Goal: Task Accomplishment & Management: Complete application form

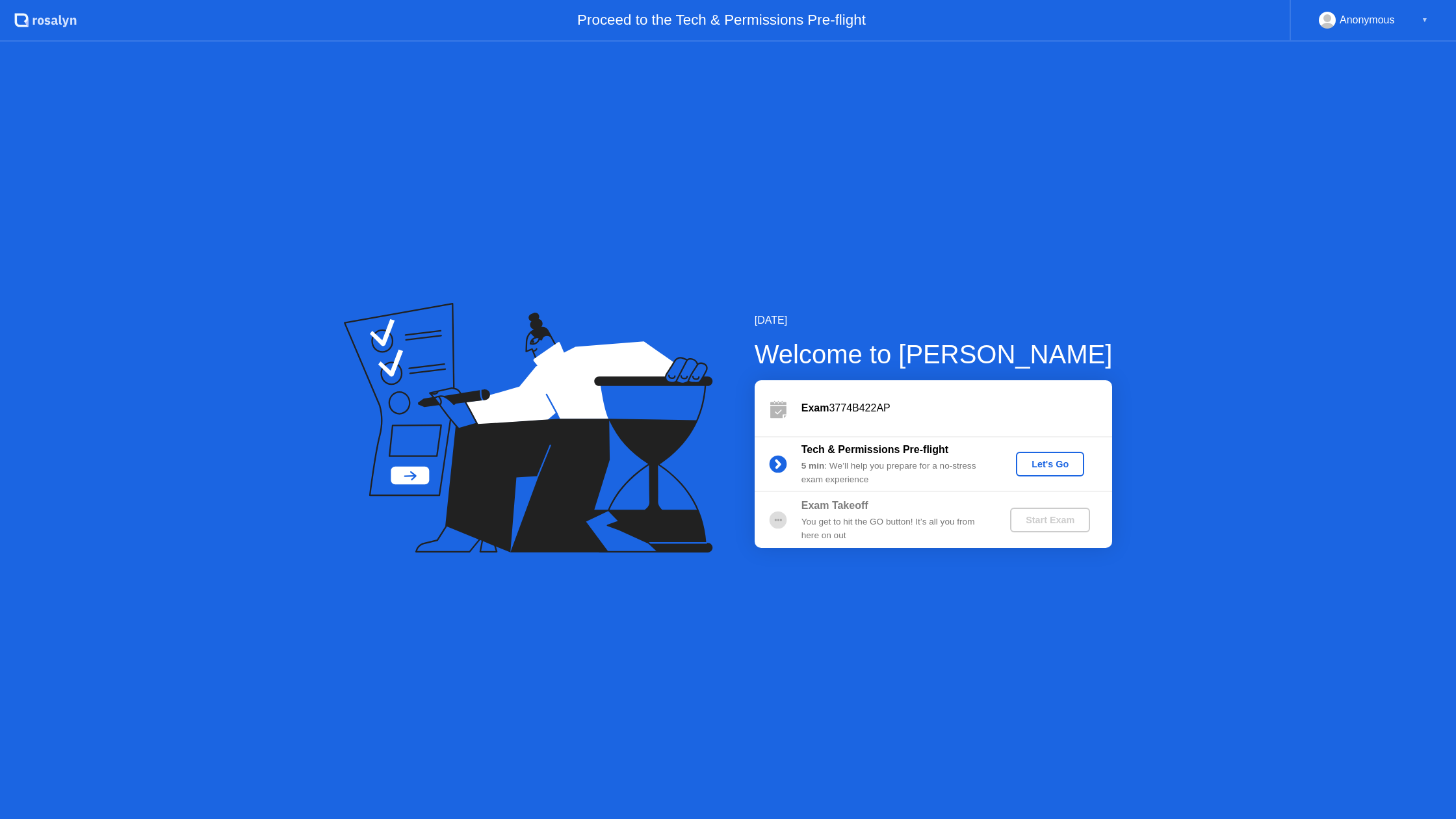
click at [1038, 459] on div "Let's Go" at bounding box center [1050, 463] width 58 height 10
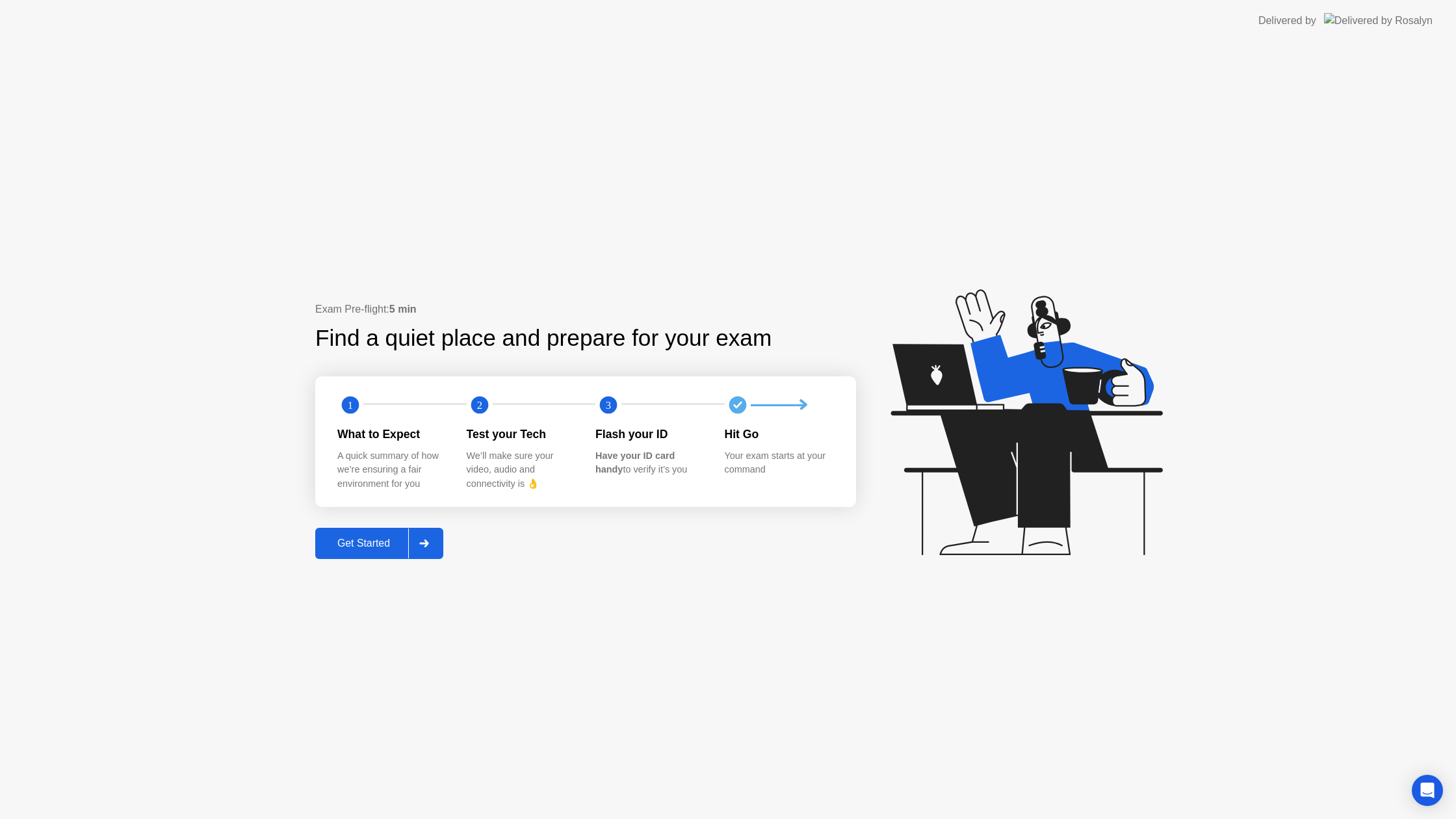
click at [374, 548] on div "Get Started" at bounding box center [364, 543] width 89 height 12
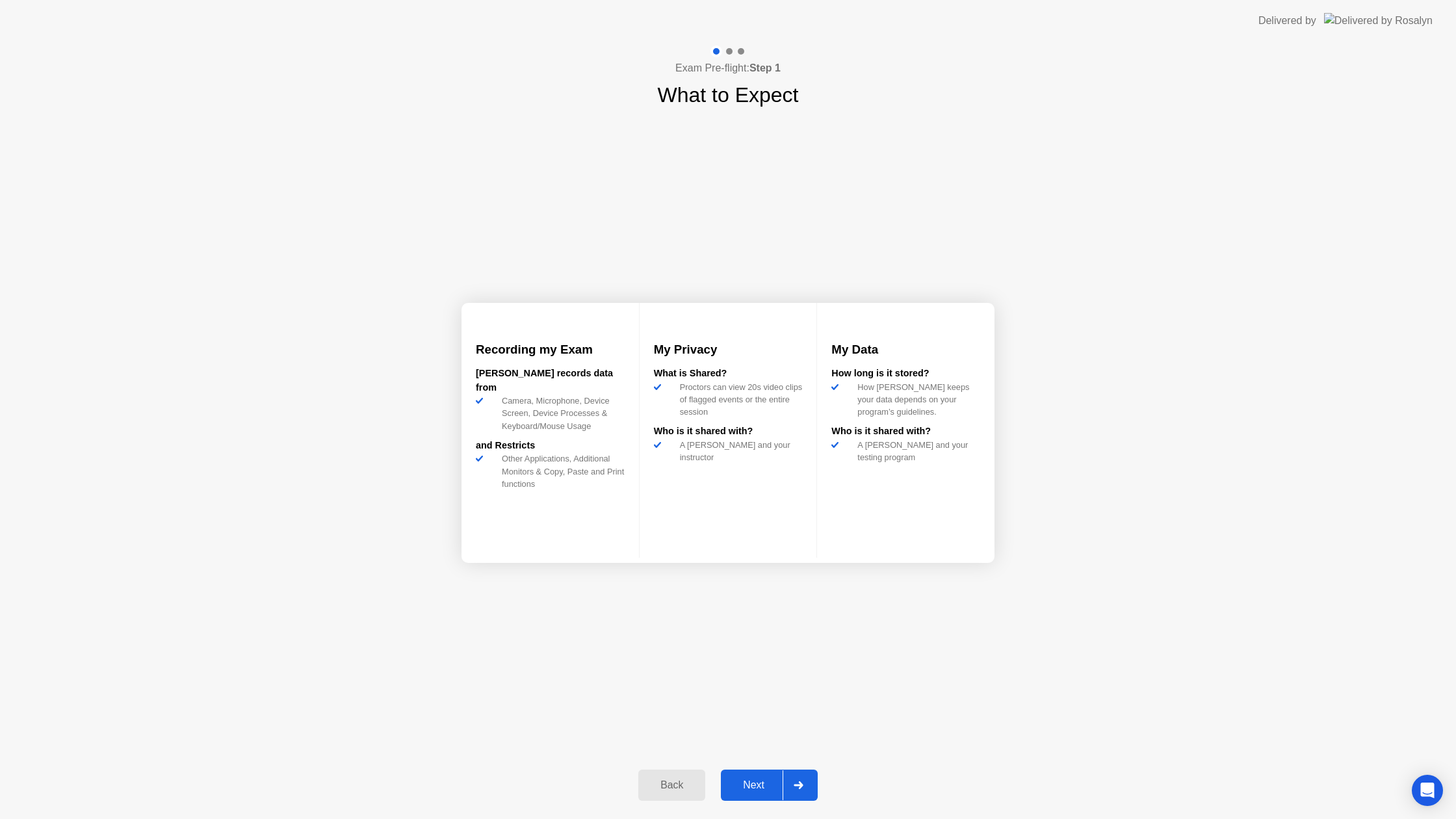
click at [730, 787] on div "Next" at bounding box center [753, 785] width 58 height 12
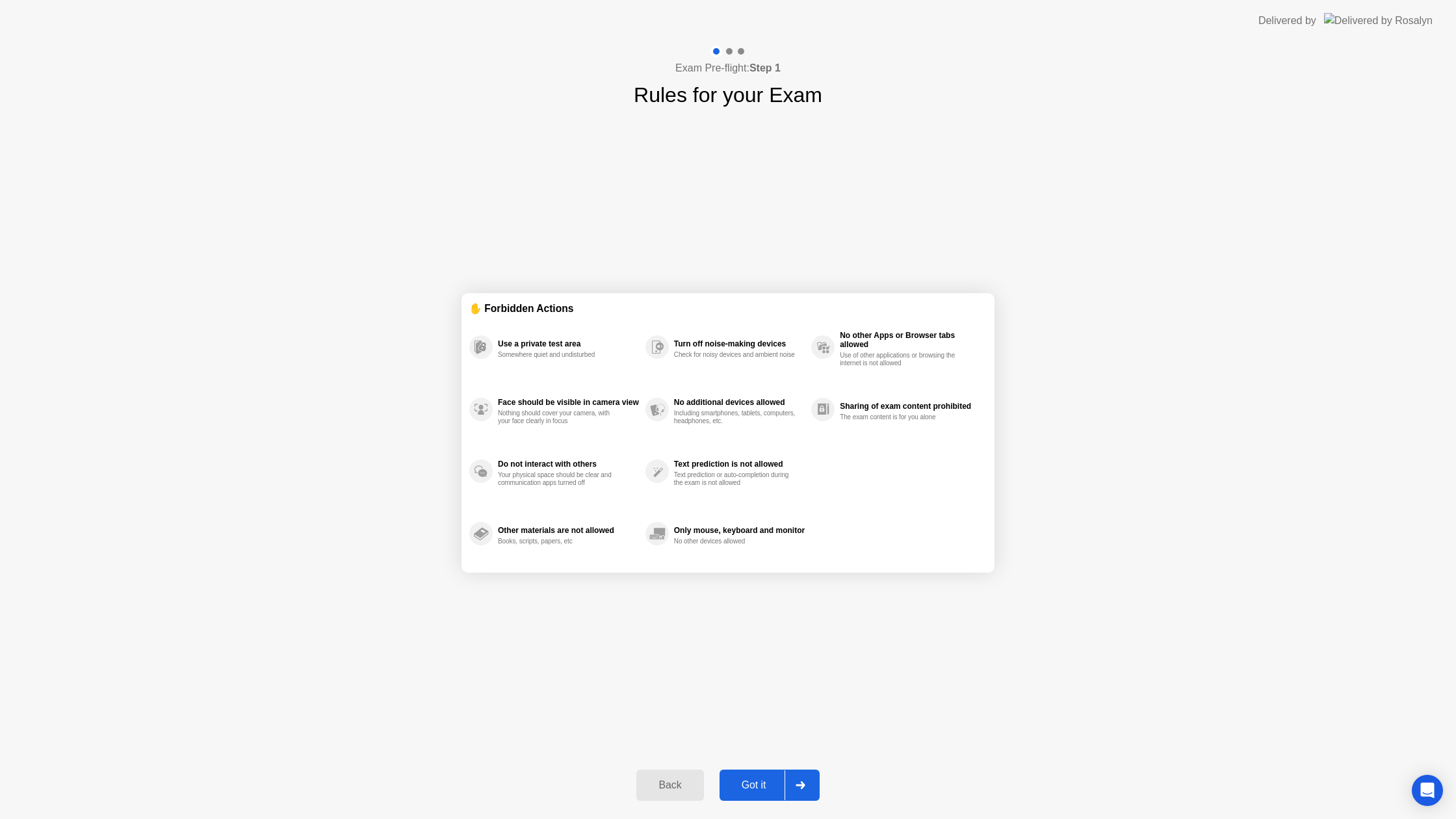
click at [745, 783] on div "Got it" at bounding box center [753, 785] width 61 height 12
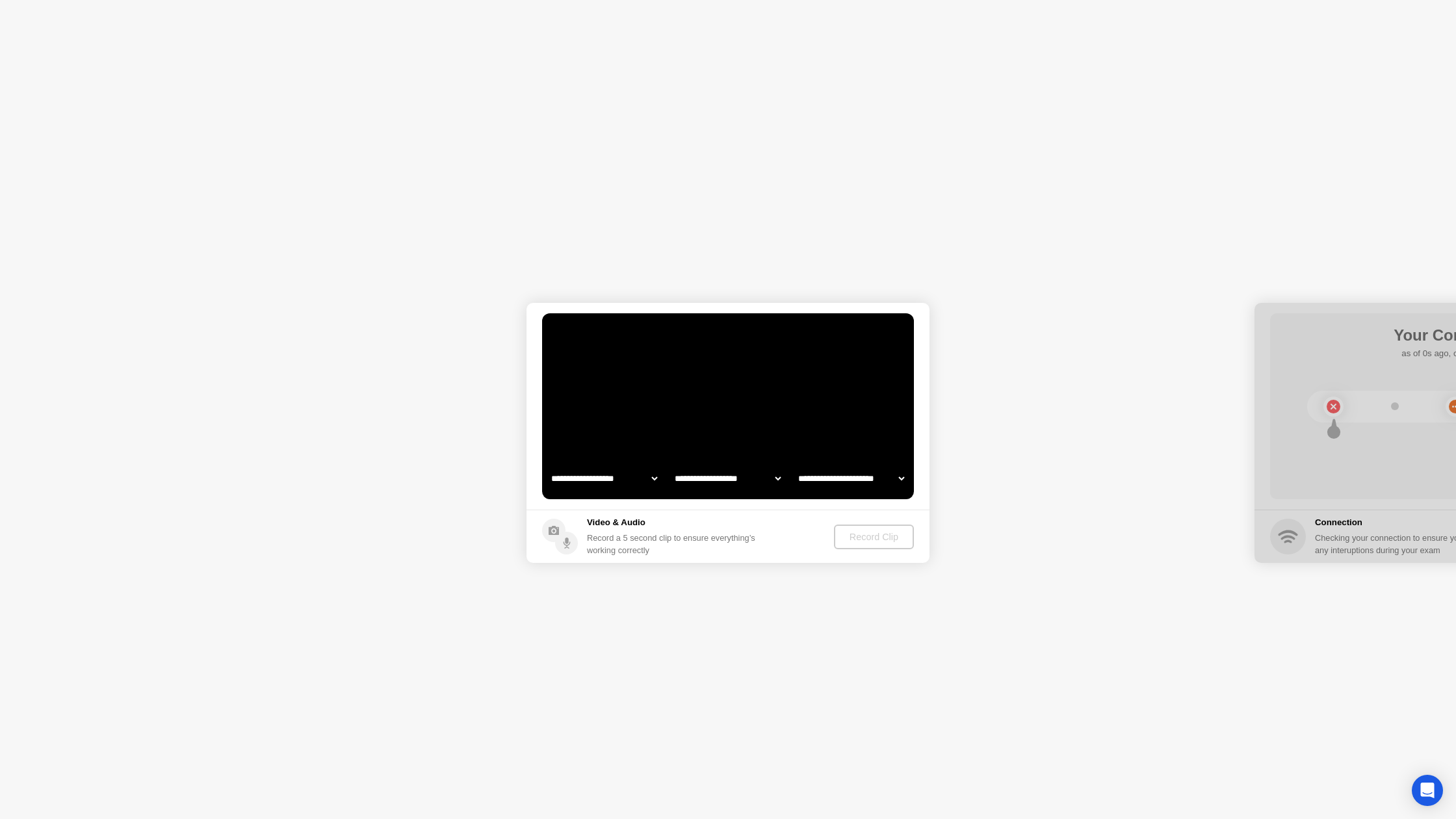
select select "**********"
select select "*******"
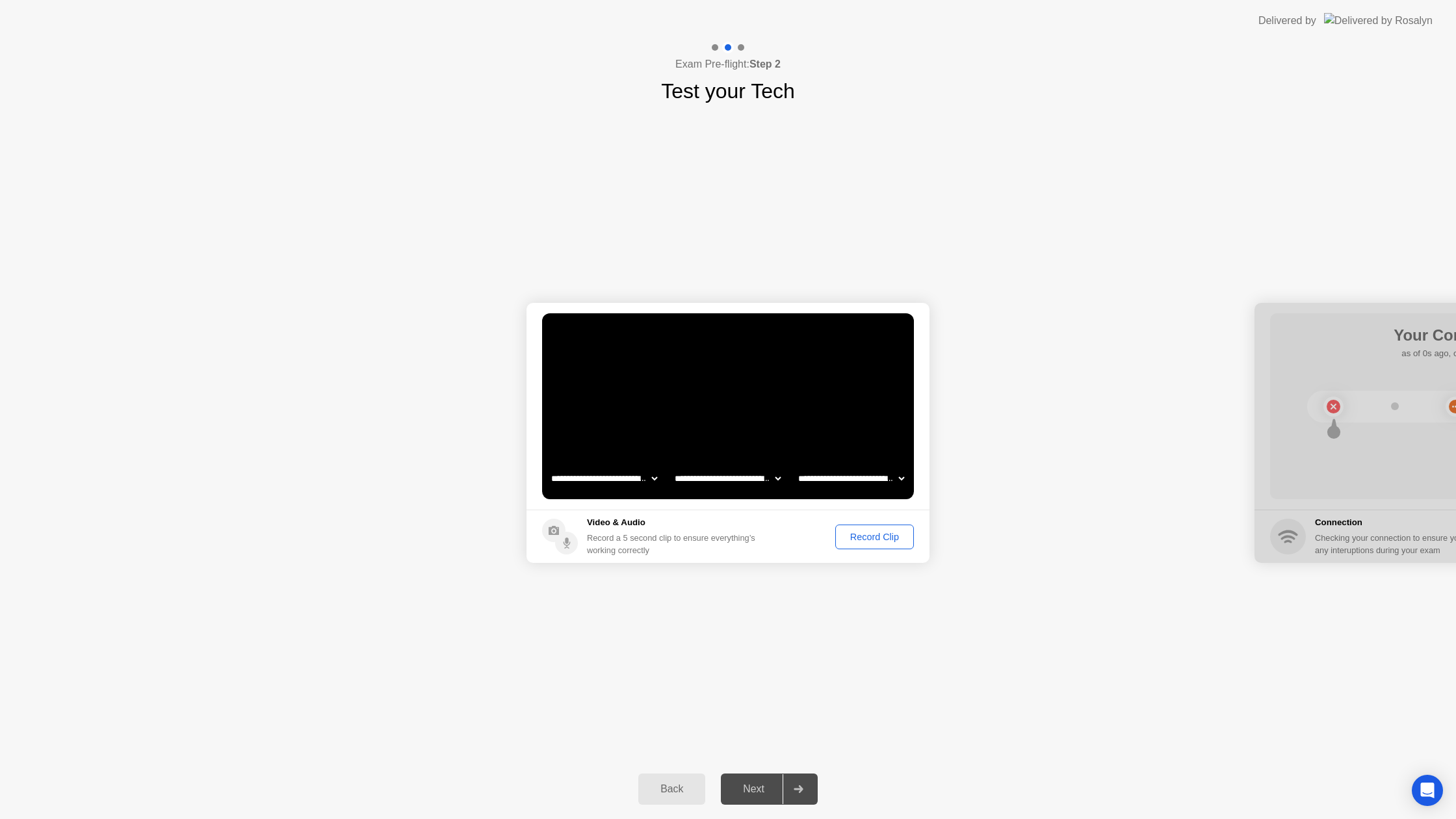
click at [852, 531] on div "Record Clip" at bounding box center [874, 536] width 70 height 10
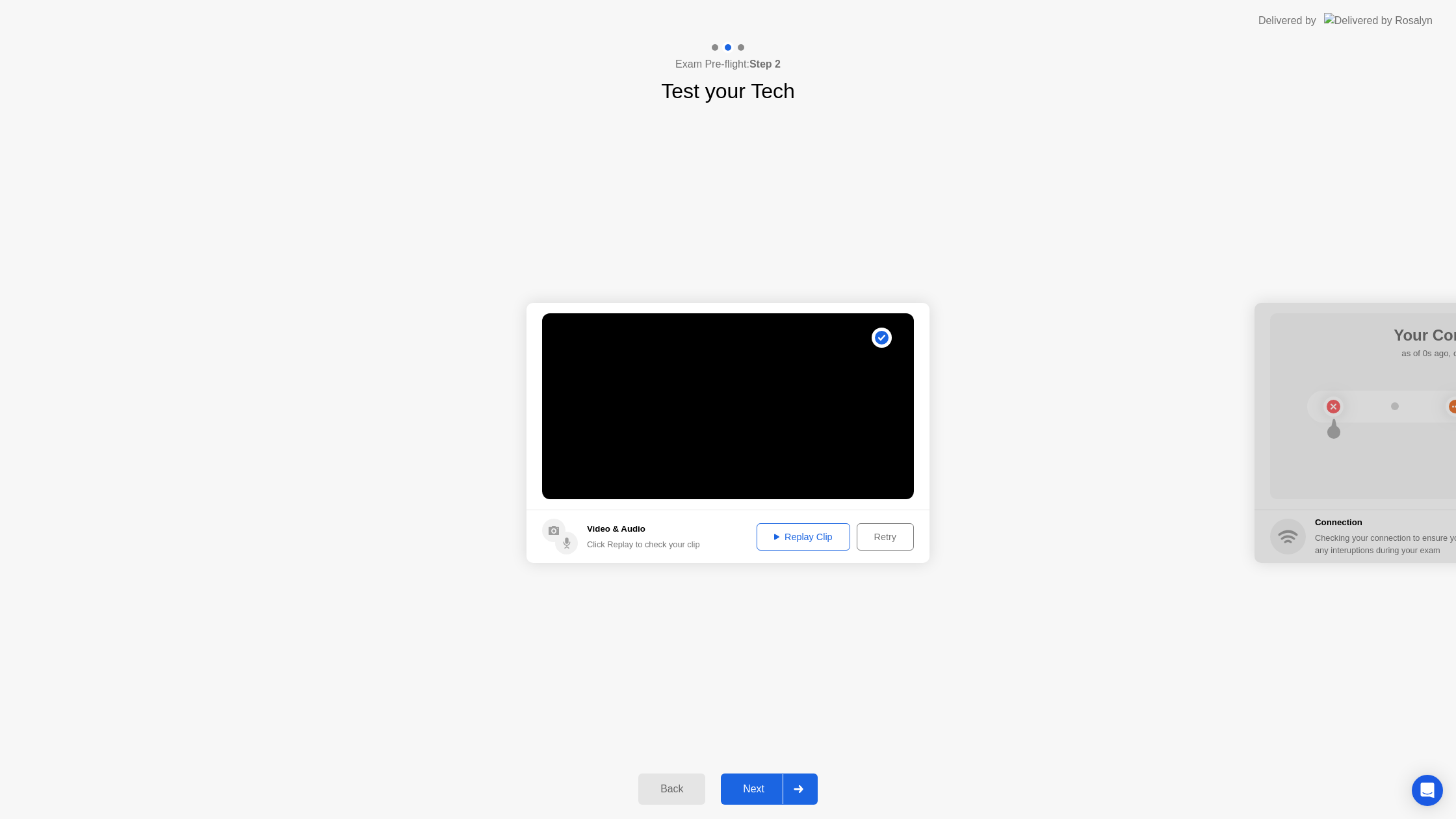
click at [772, 785] on div "Next" at bounding box center [753, 789] width 58 height 12
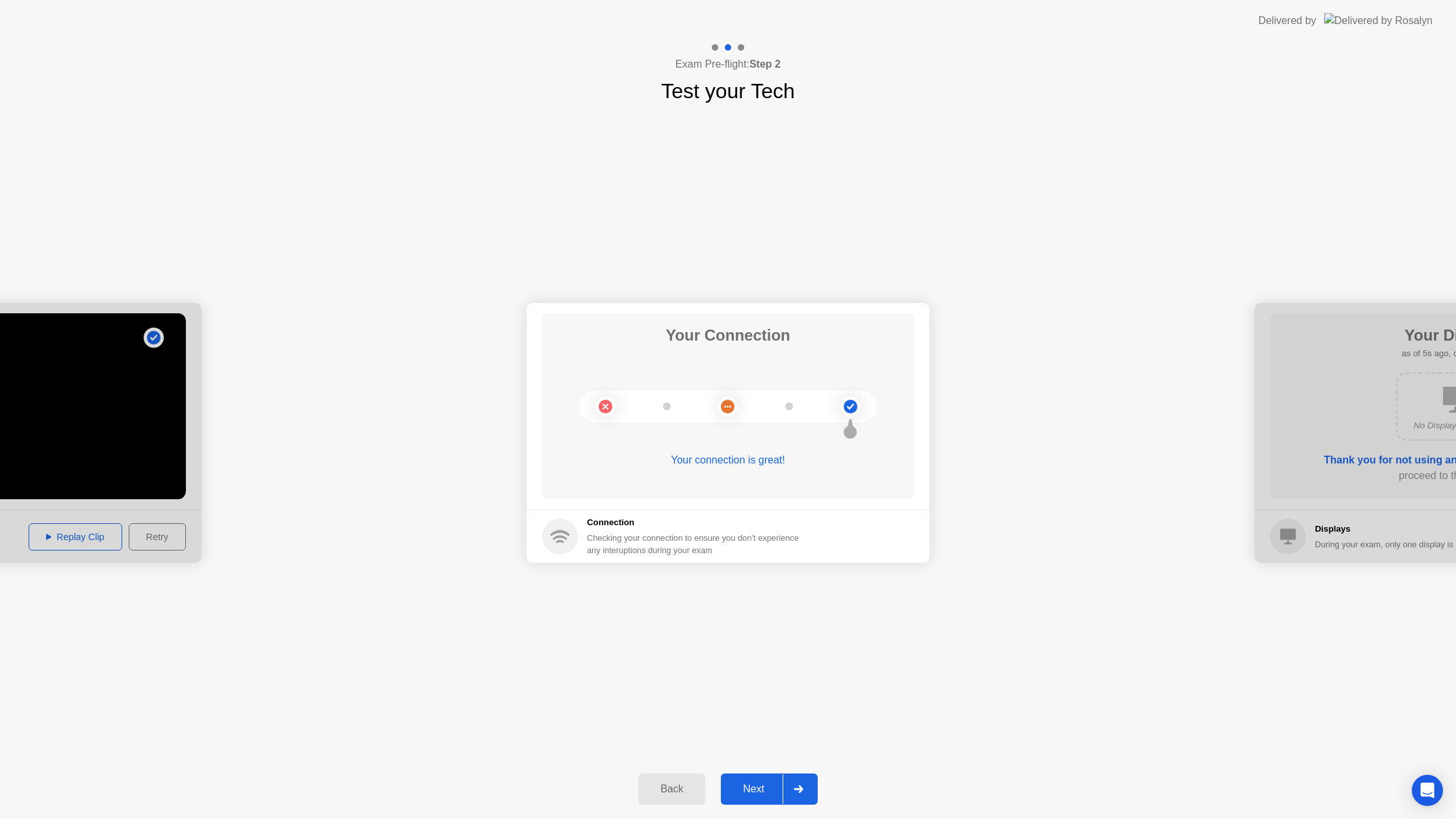
click at [746, 776] on button "Next" at bounding box center [769, 789] width 97 height 31
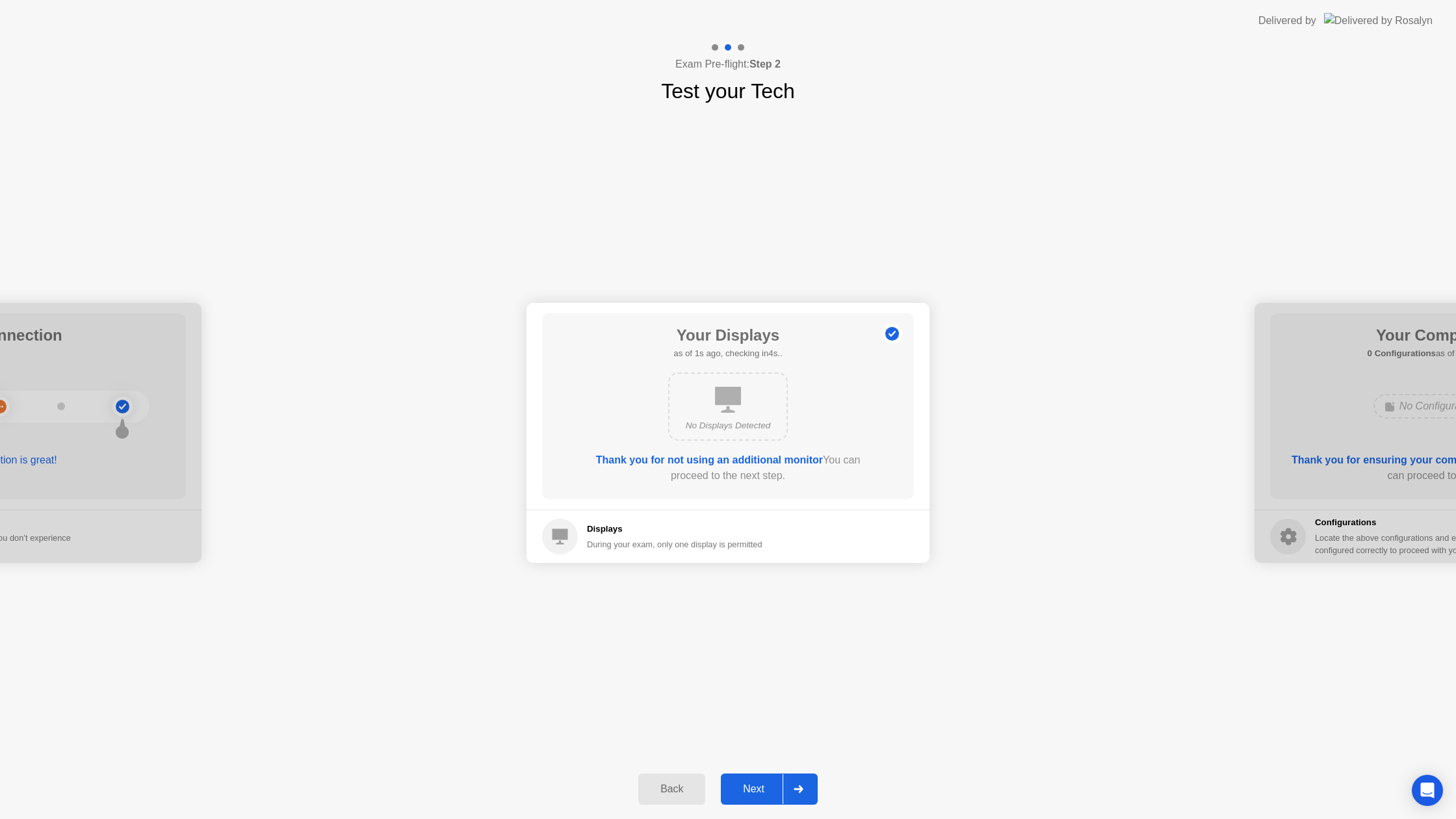
click at [745, 784] on div "Next" at bounding box center [753, 789] width 58 height 12
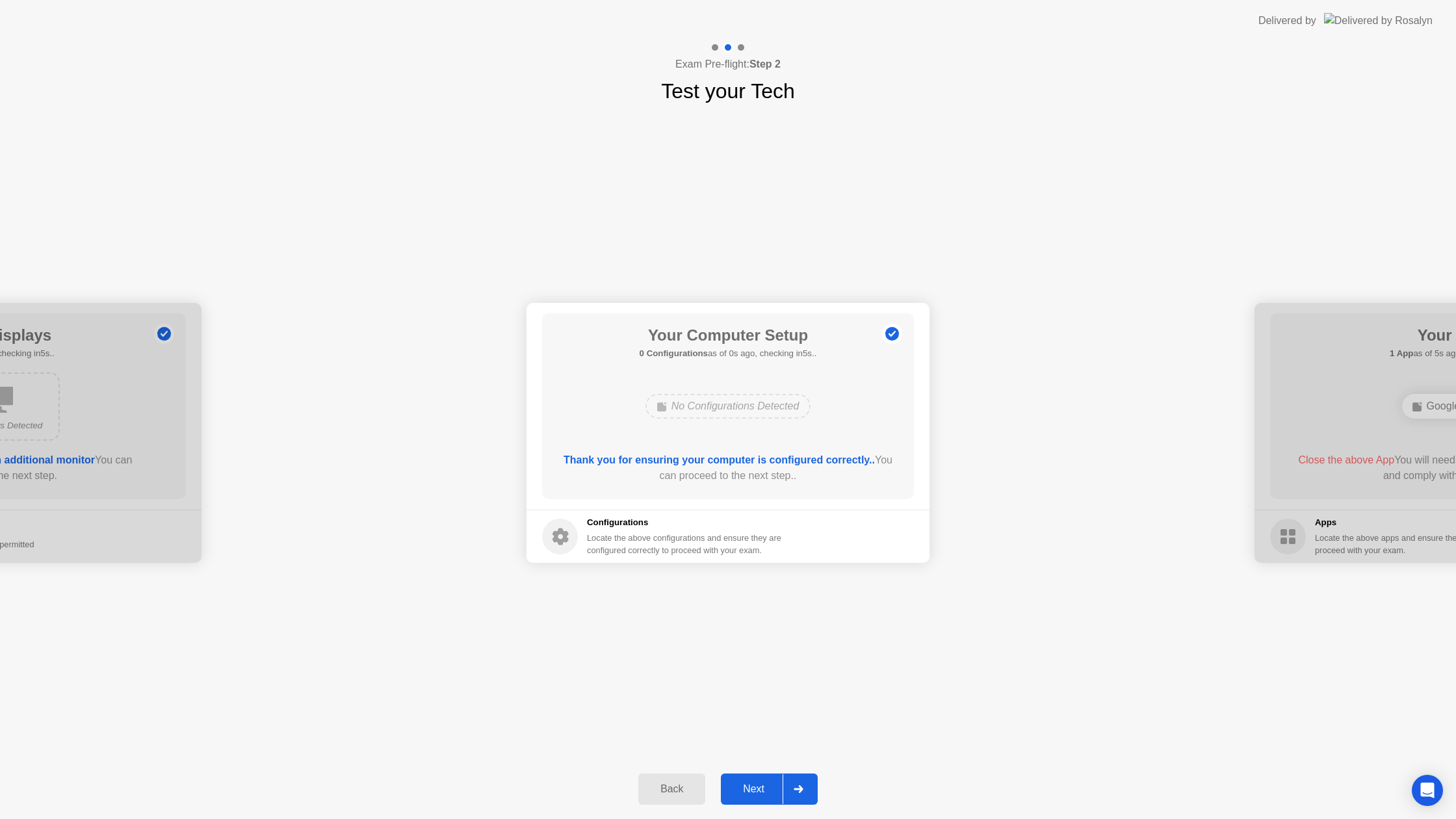
click at [745, 784] on div "Next" at bounding box center [753, 789] width 58 height 12
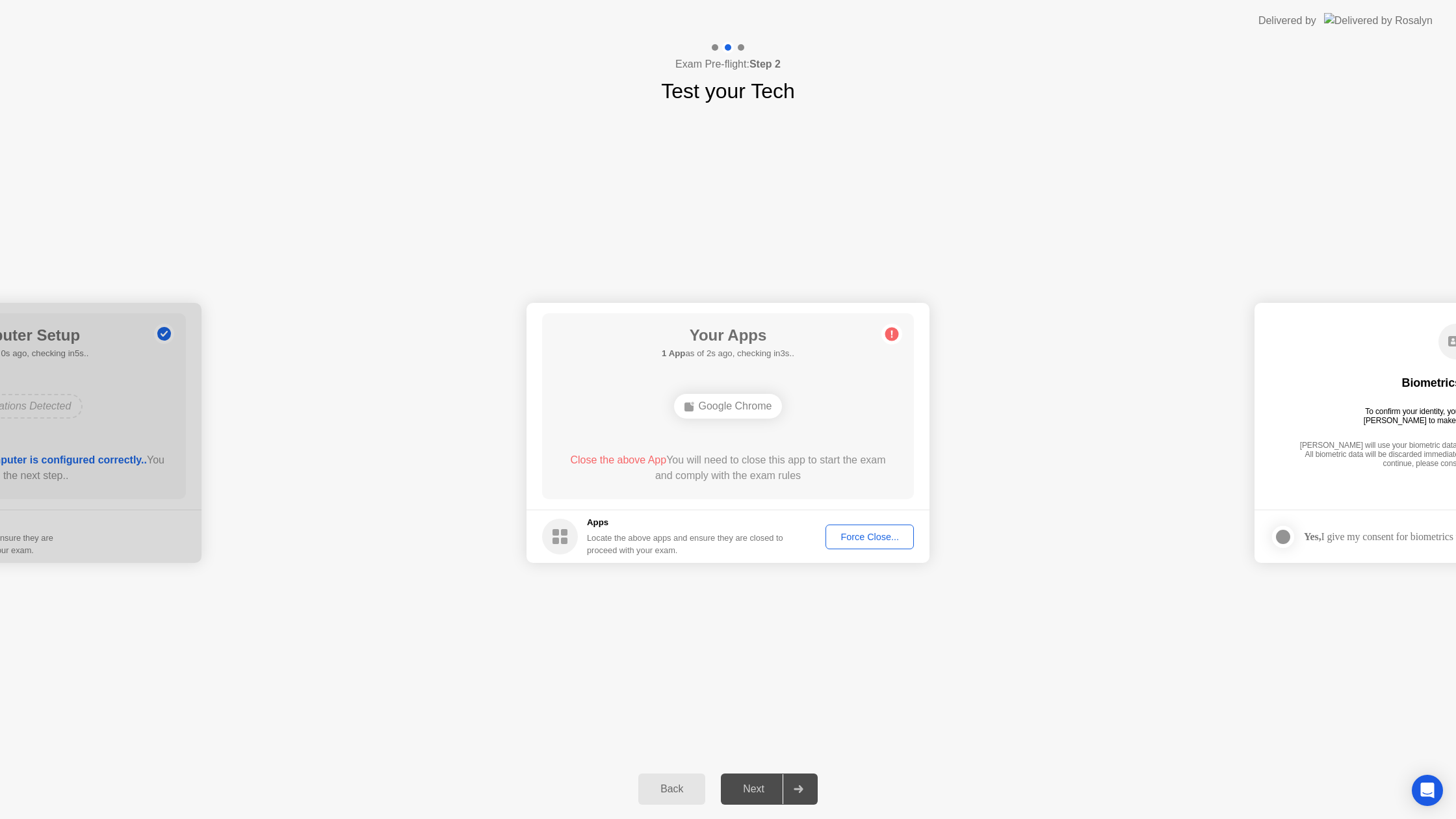
click at [894, 541] on div "Force Close..." at bounding box center [869, 536] width 79 height 10
click at [748, 784] on div "Next" at bounding box center [753, 789] width 58 height 12
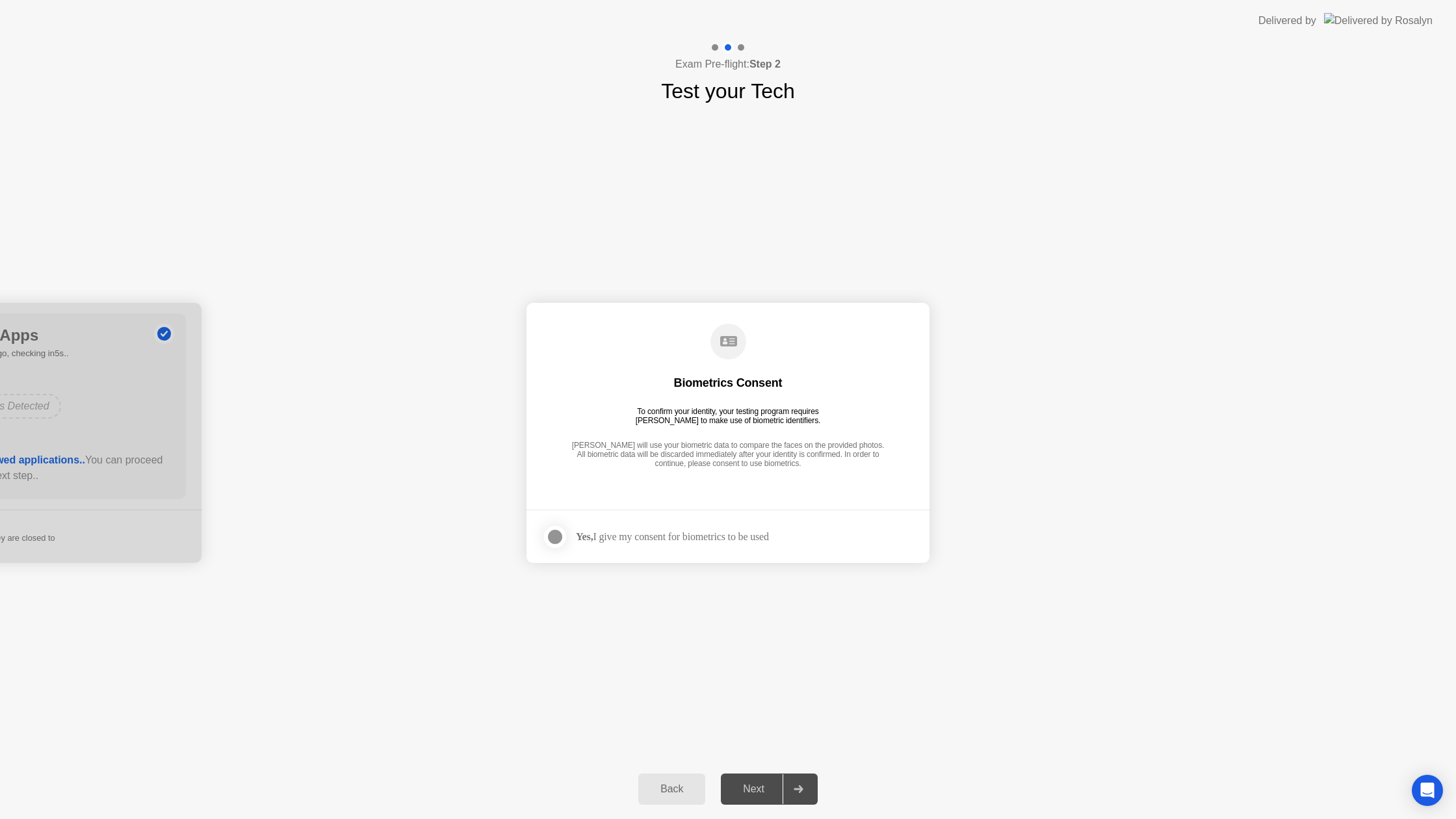
click at [558, 541] on div at bounding box center [555, 536] width 15 height 15
click at [744, 784] on div "Next" at bounding box center [753, 789] width 58 height 12
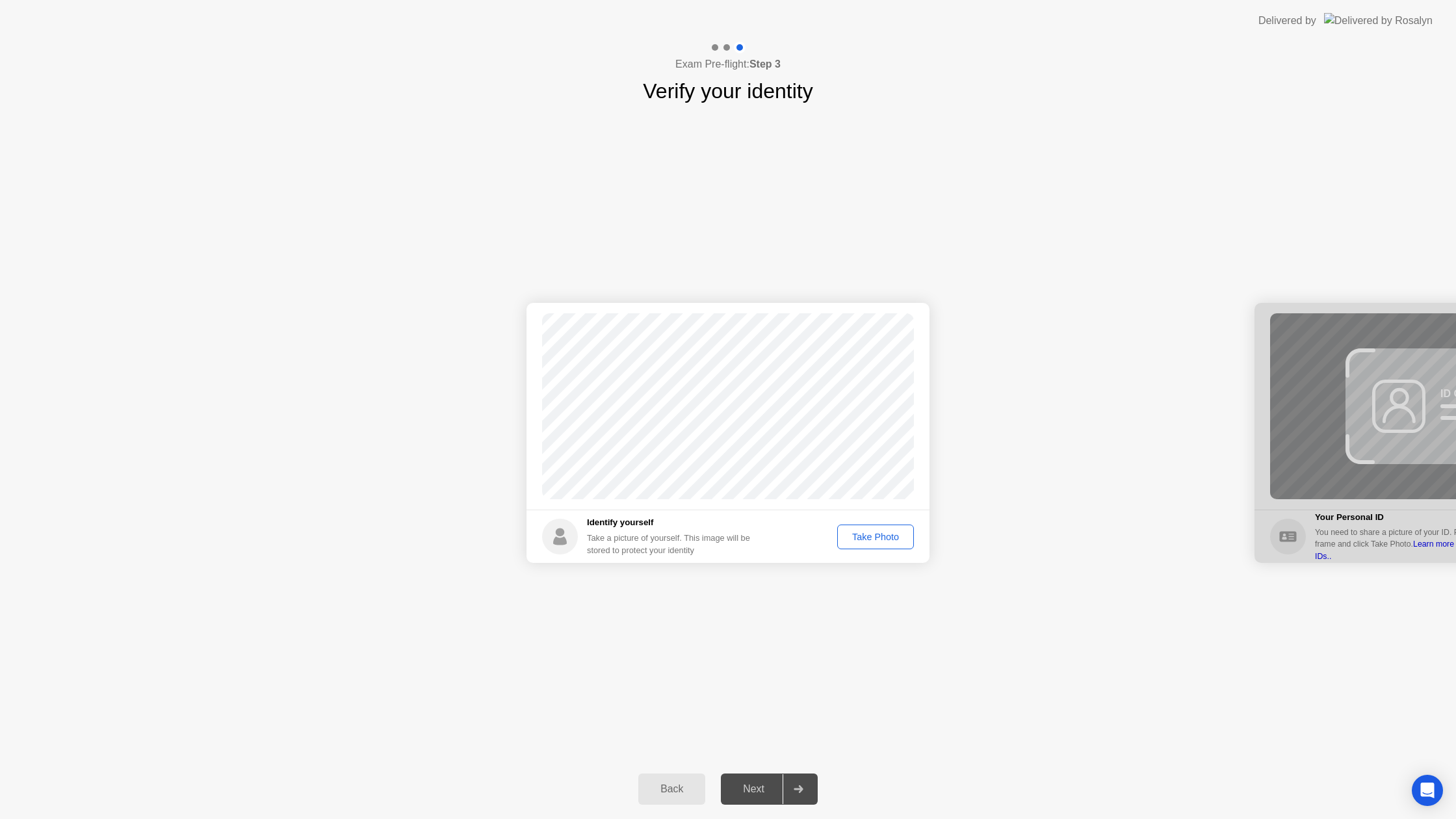
click at [844, 541] on div "Take Photo" at bounding box center [875, 536] width 68 height 10
click at [752, 779] on button "Next" at bounding box center [769, 789] width 97 height 31
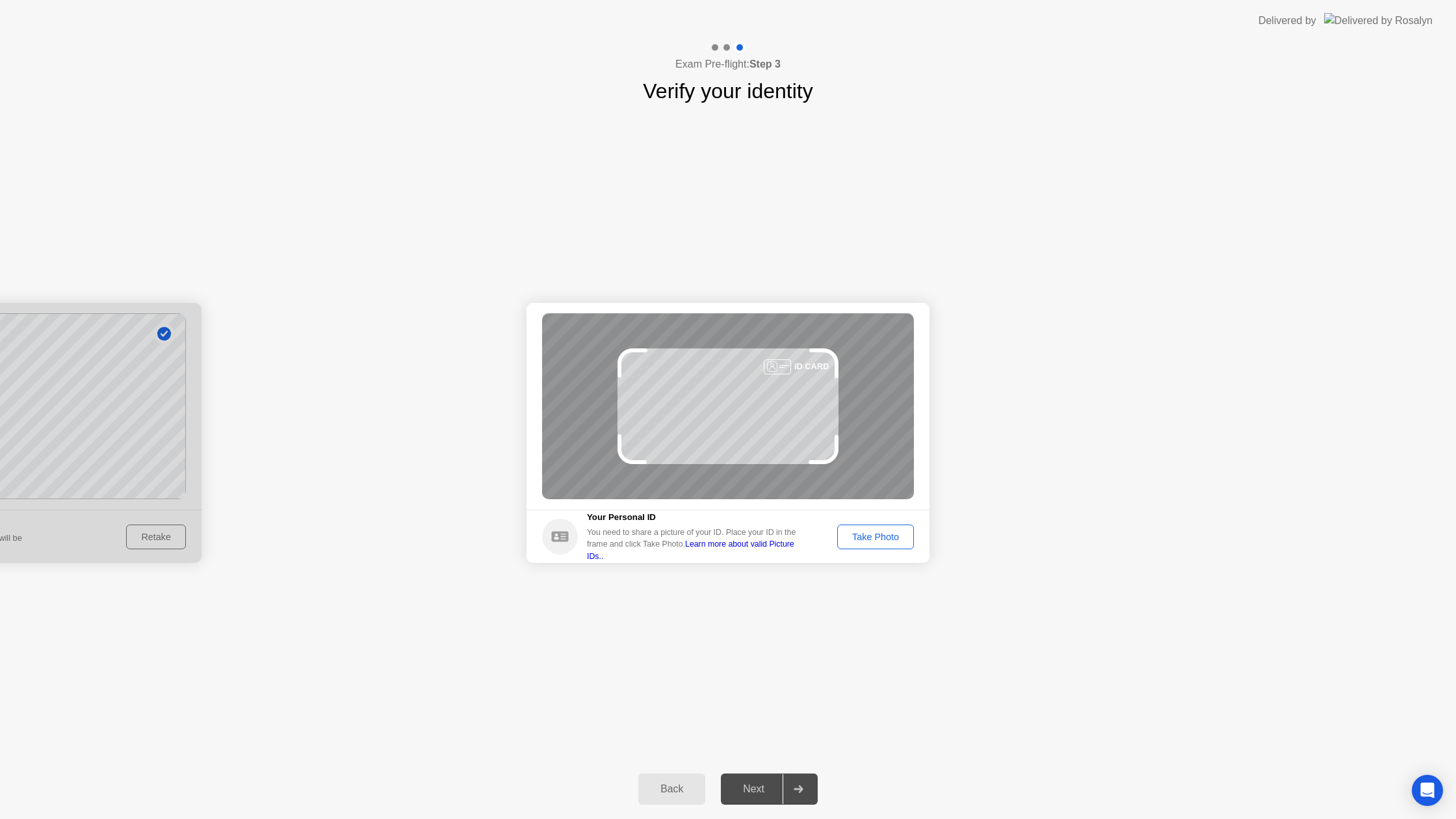
click at [885, 528] on button "Take Photo" at bounding box center [875, 536] width 77 height 24
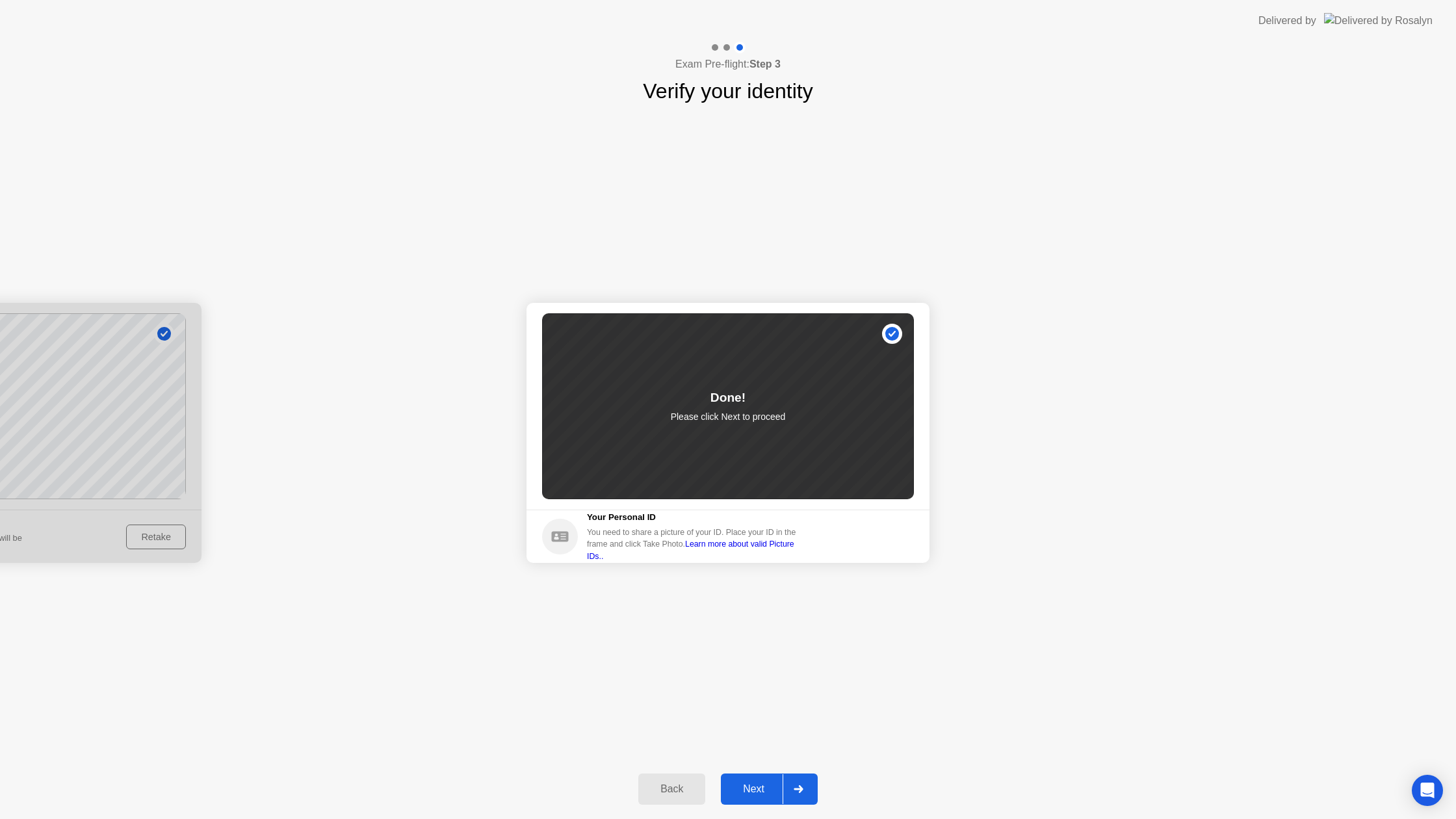
click at [744, 795] on div "Next" at bounding box center [753, 789] width 58 height 12
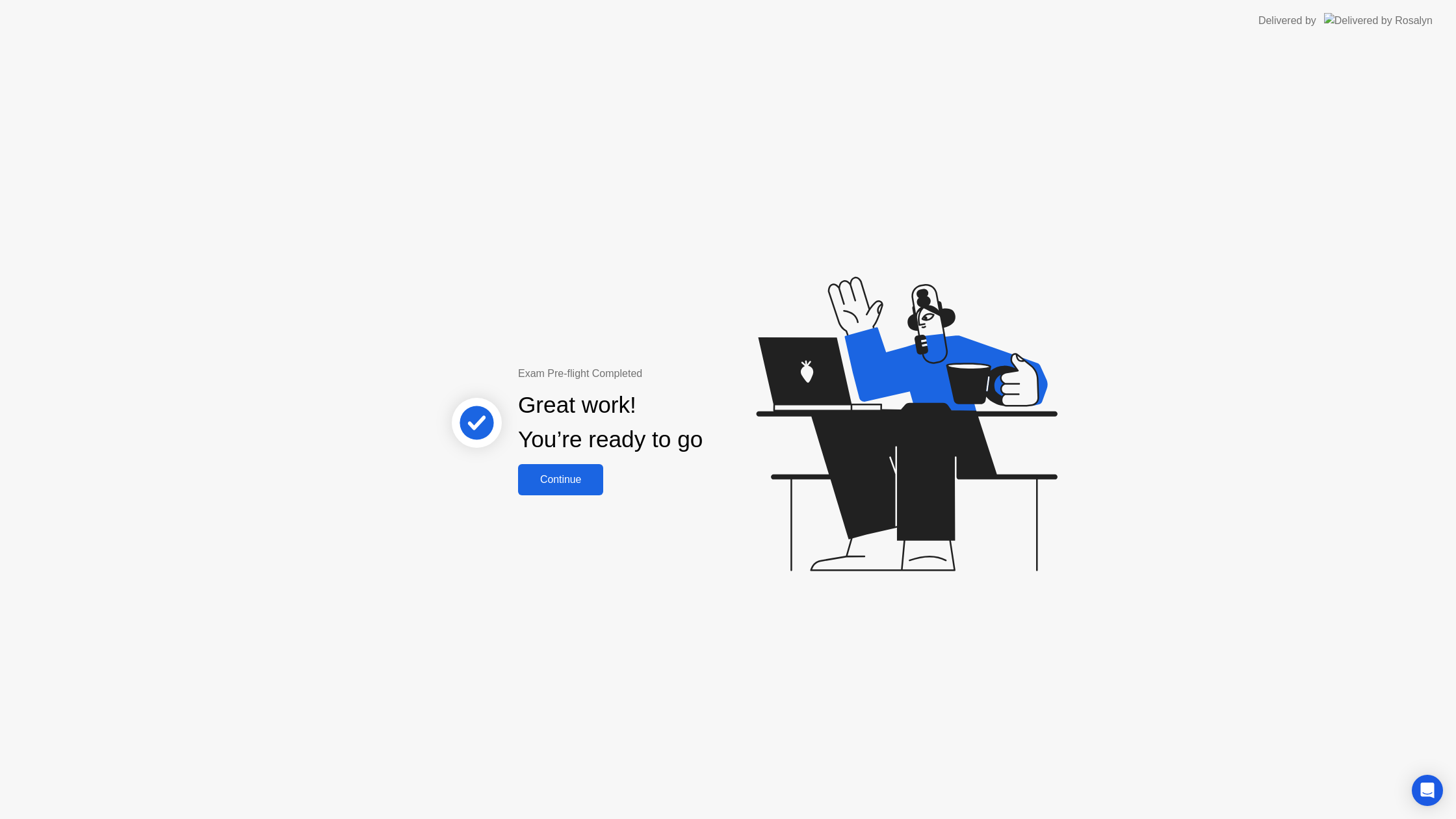
click at [550, 474] on div "Continue" at bounding box center [560, 480] width 77 height 12
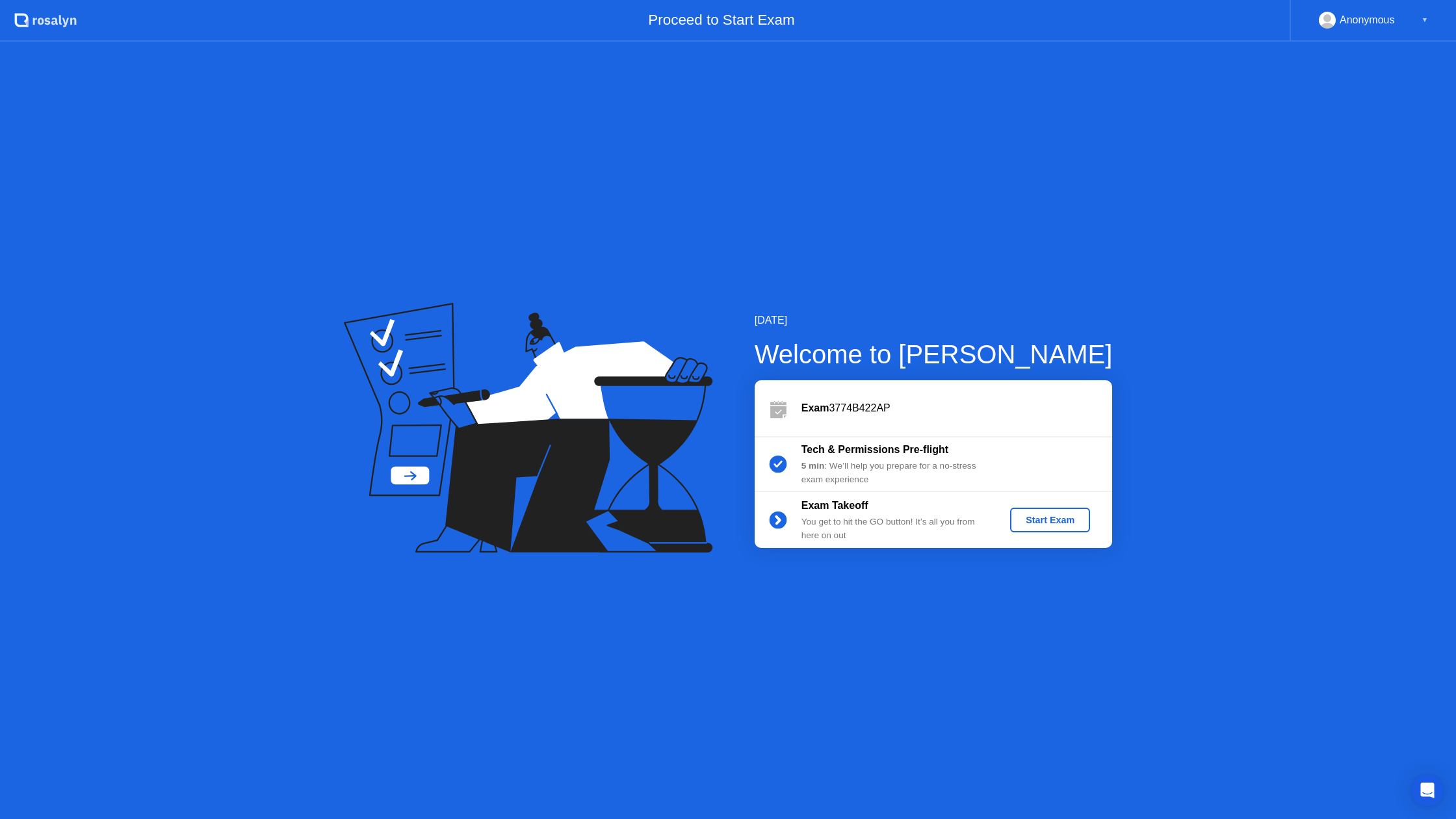
click at [1060, 522] on div "Start Exam" at bounding box center [1050, 520] width 70 height 10
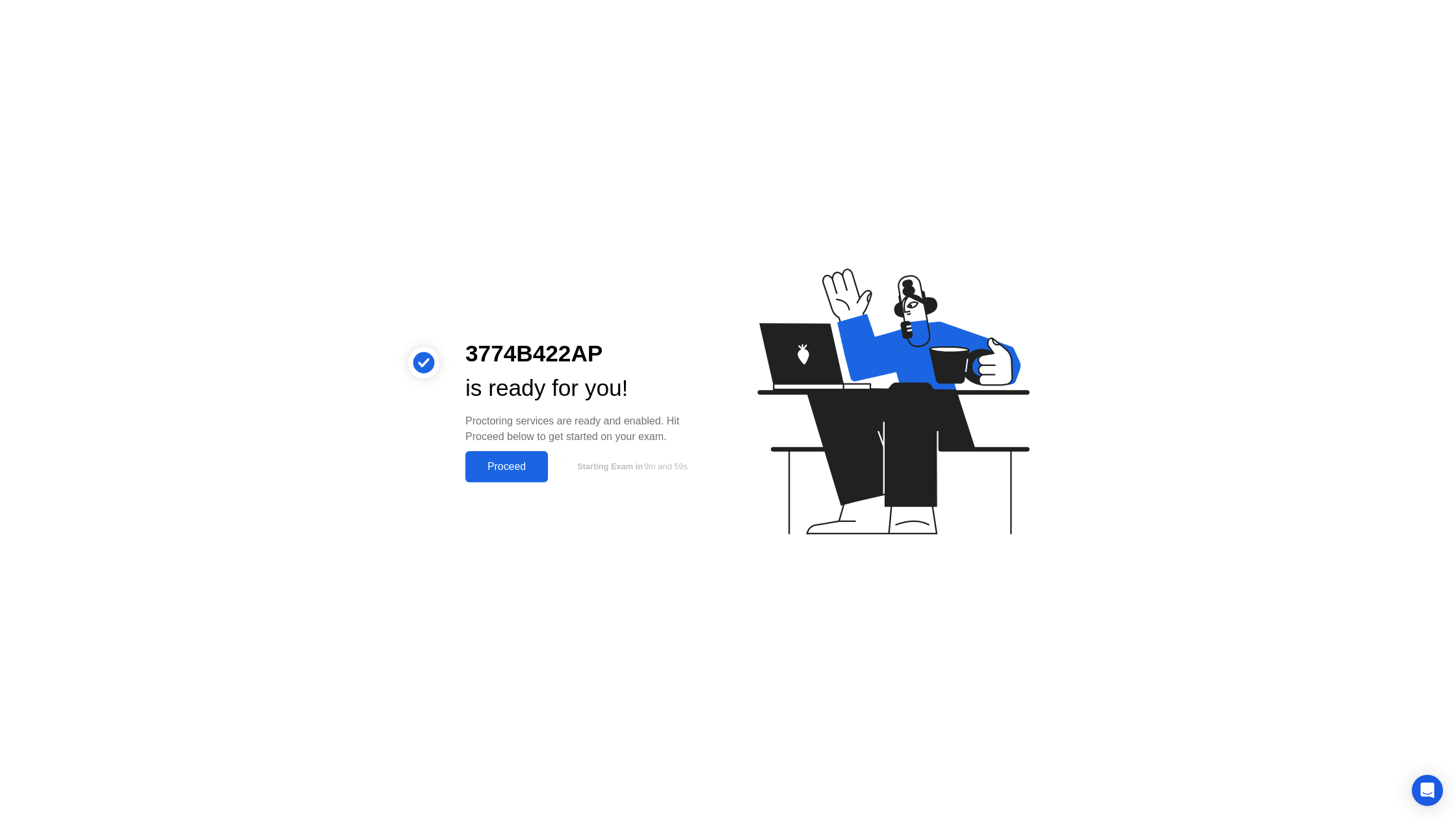
click at [502, 474] on button "Proceed" at bounding box center [506, 466] width 83 height 31
